Goal: Check status: Check status

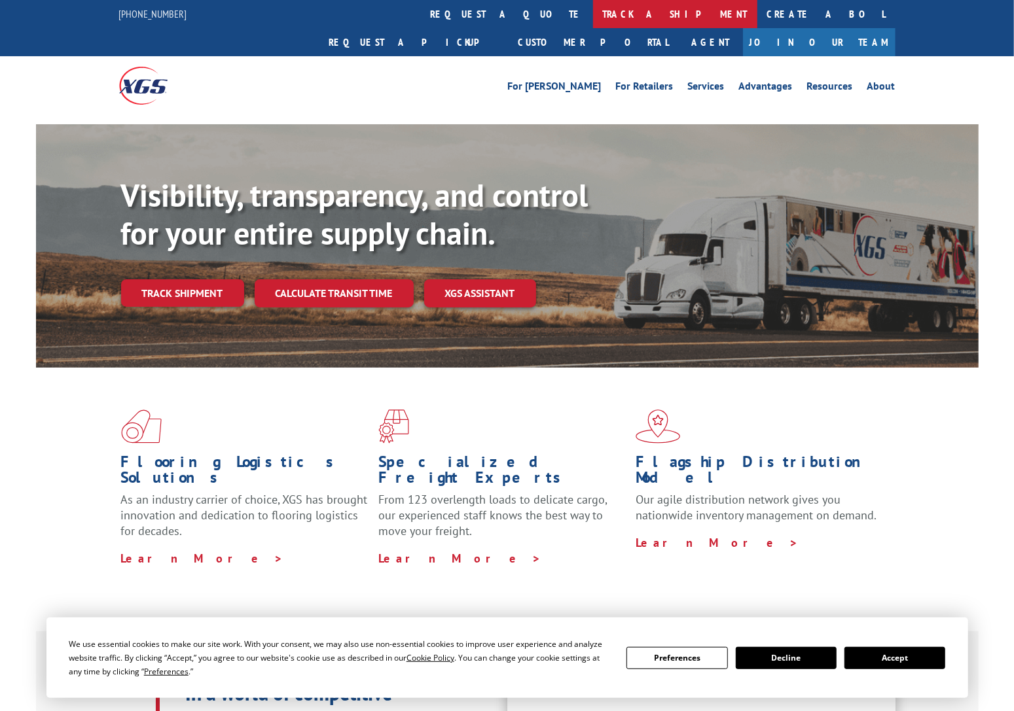
click at [593, 12] on link "track a shipment" at bounding box center [675, 14] width 164 height 28
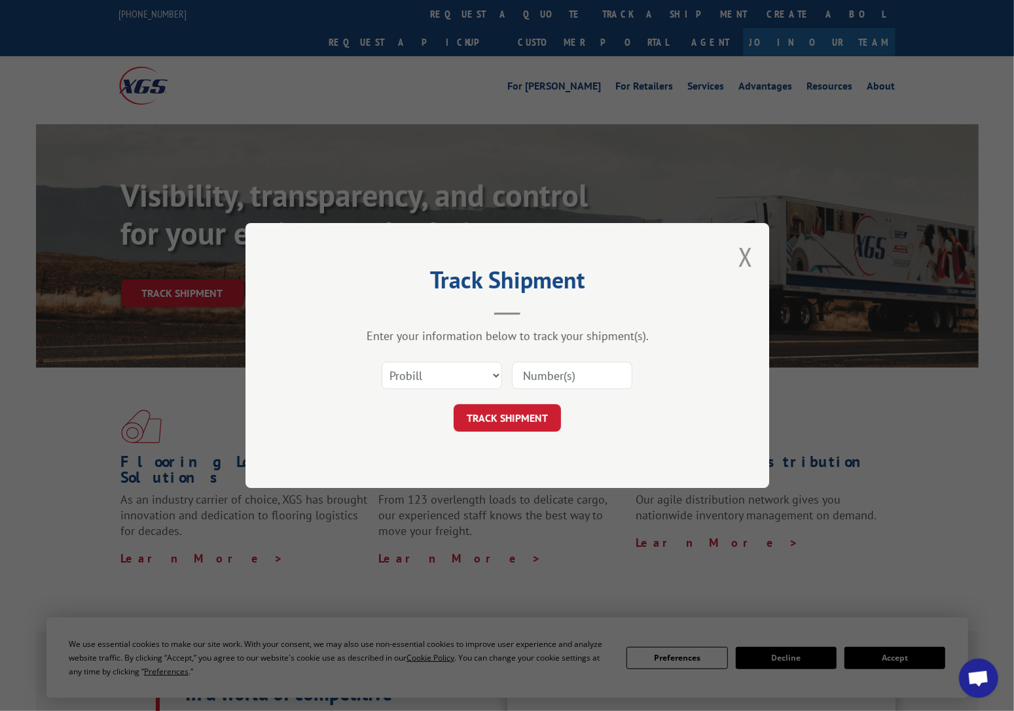
click at [539, 377] on input at bounding box center [572, 375] width 120 height 27
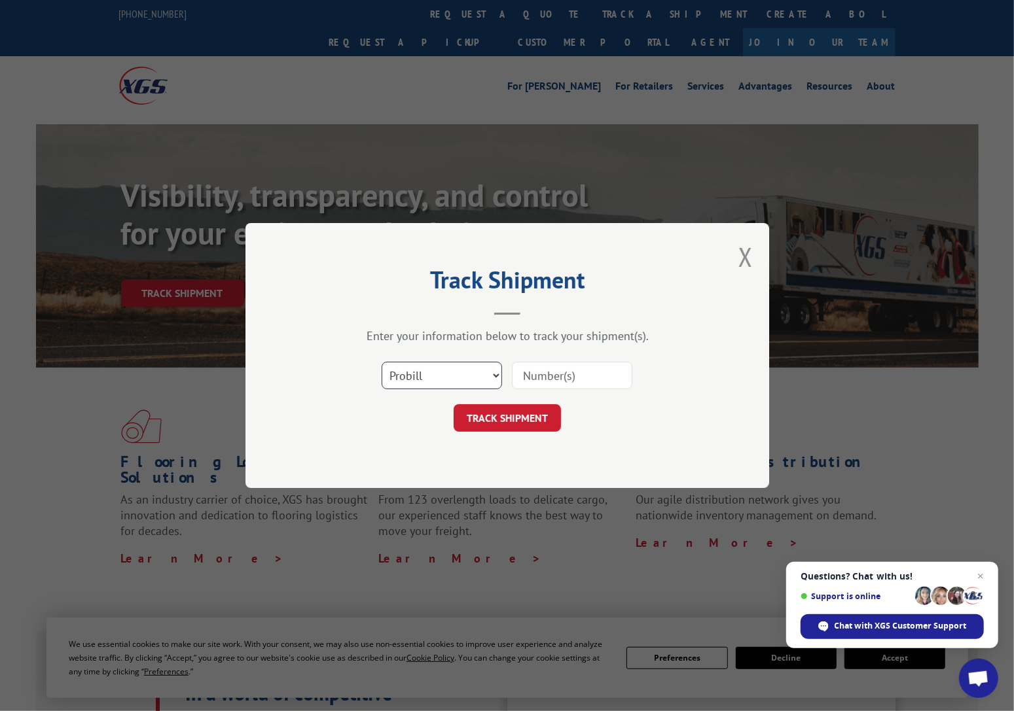
click at [485, 384] on select "Select category... Probill BOL PO" at bounding box center [442, 375] width 120 height 27
click at [557, 375] on input at bounding box center [572, 375] width 120 height 27
paste input "17594620"
type input "17594620"
click at [524, 419] on button "TRACK SHIPMENT" at bounding box center [507, 417] width 107 height 27
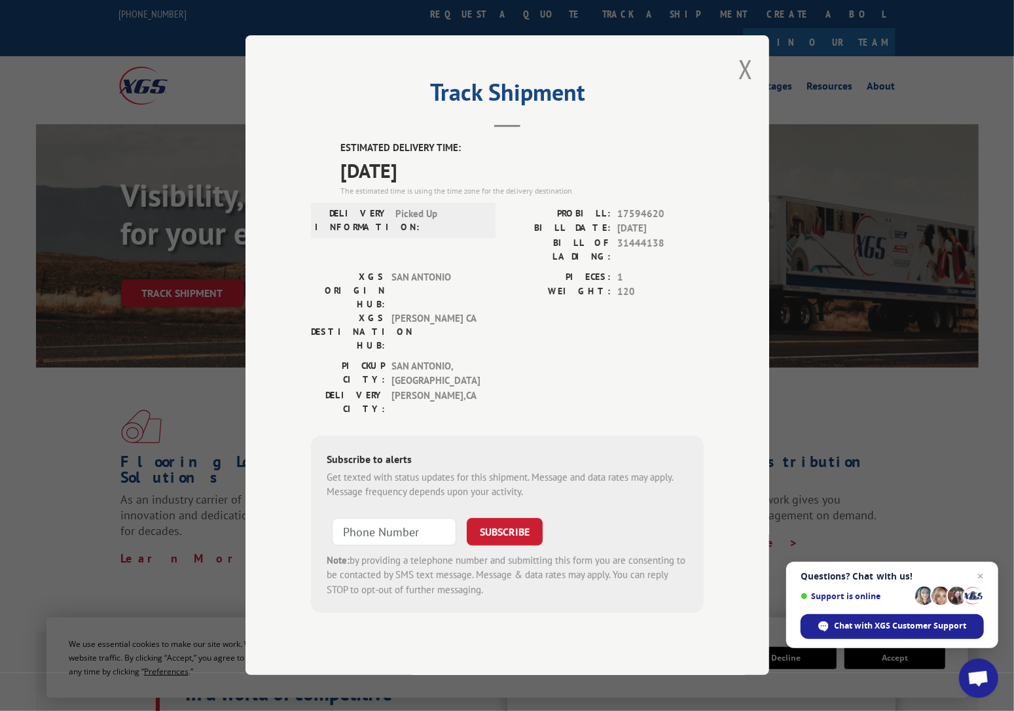
click at [499, 359] on div "PICKUP CITY: [GEOGRAPHIC_DATA] , [GEOGRAPHIC_DATA] DELIVERY CITY: [GEOGRAPHIC_D…" at bounding box center [507, 390] width 393 height 63
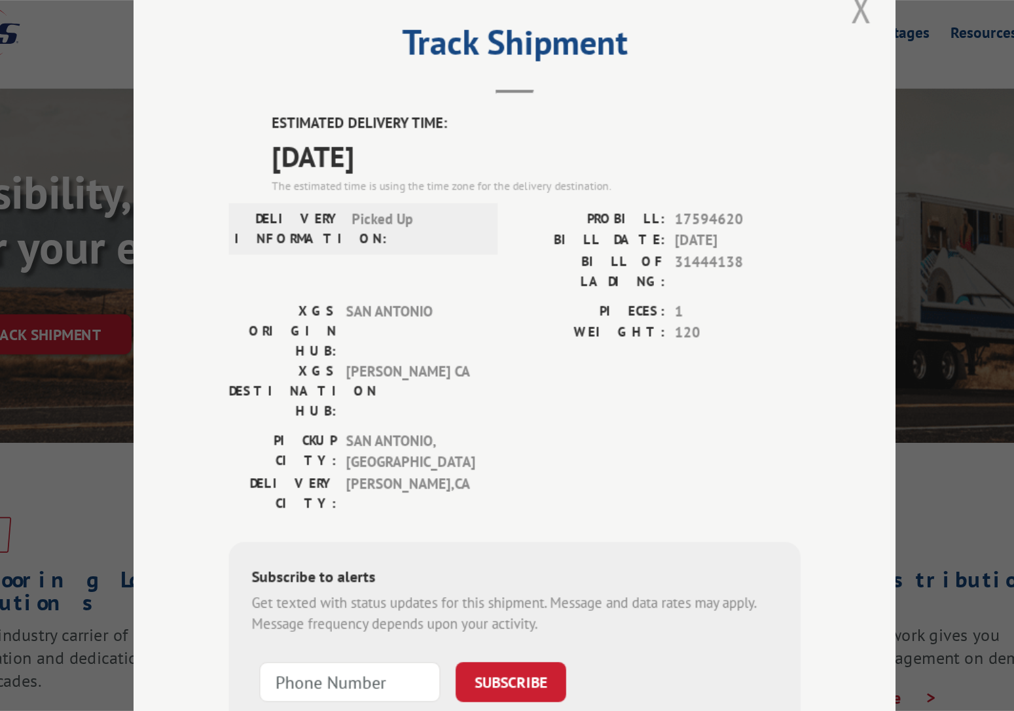
click at [751, 86] on button "Close modal" at bounding box center [745, 69] width 14 height 35
